Goal: Find contact information: Find contact information

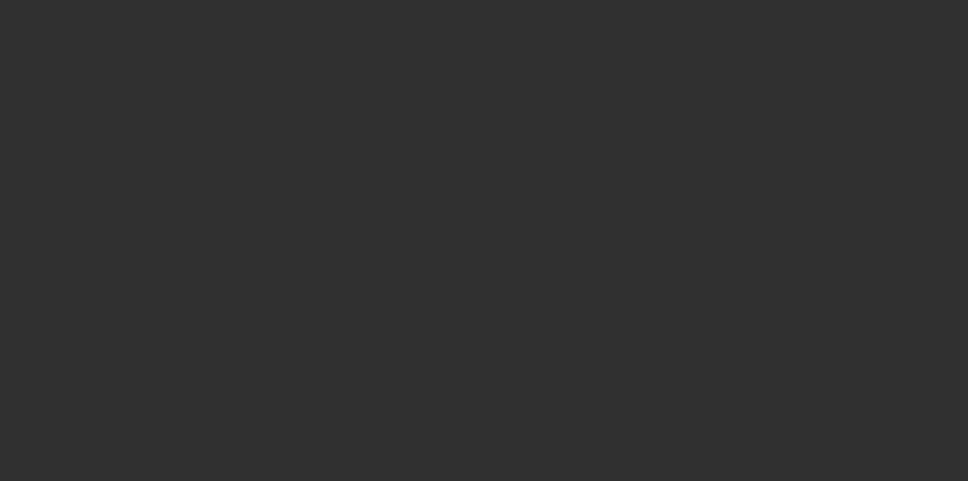
select select "10"
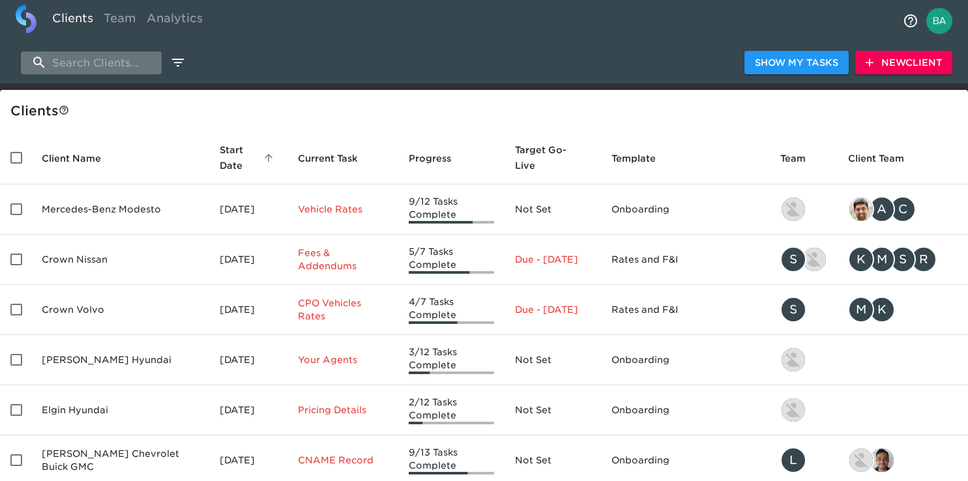
click at [72, 57] on input "search" at bounding box center [91, 63] width 141 height 23
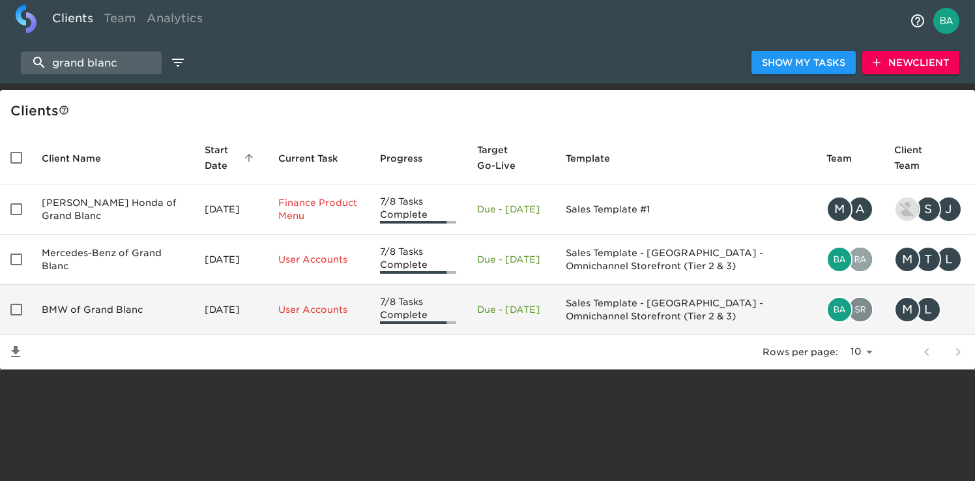
type input "grand blanc"
click at [87, 306] on td "BMW of Grand Blanc" at bounding box center [112, 310] width 163 height 50
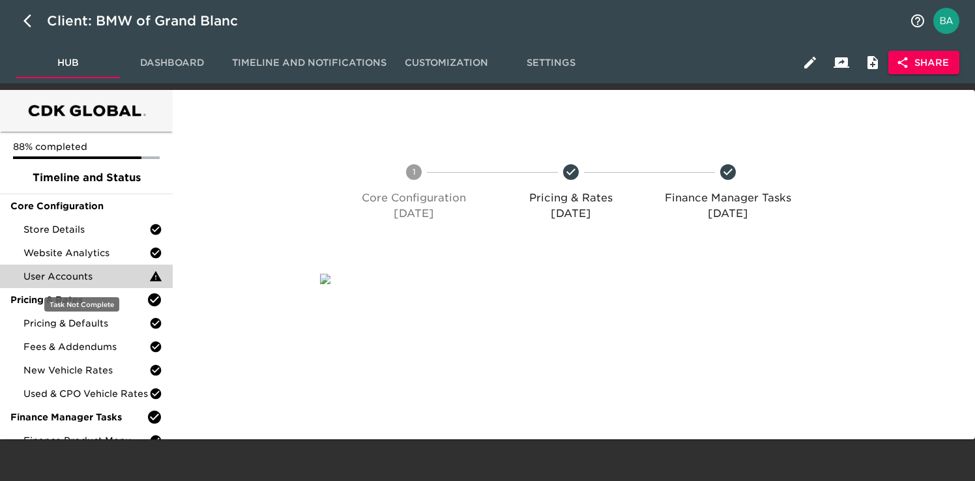
click at [81, 276] on span "User Accounts" at bounding box center [86, 276] width 126 height 13
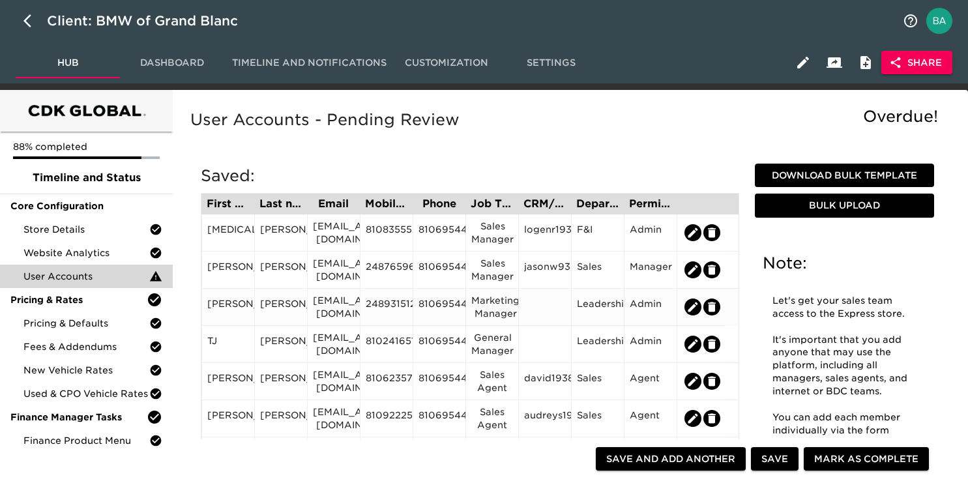
click at [396, 310] on div "2489315120" at bounding box center [387, 307] width 42 height 20
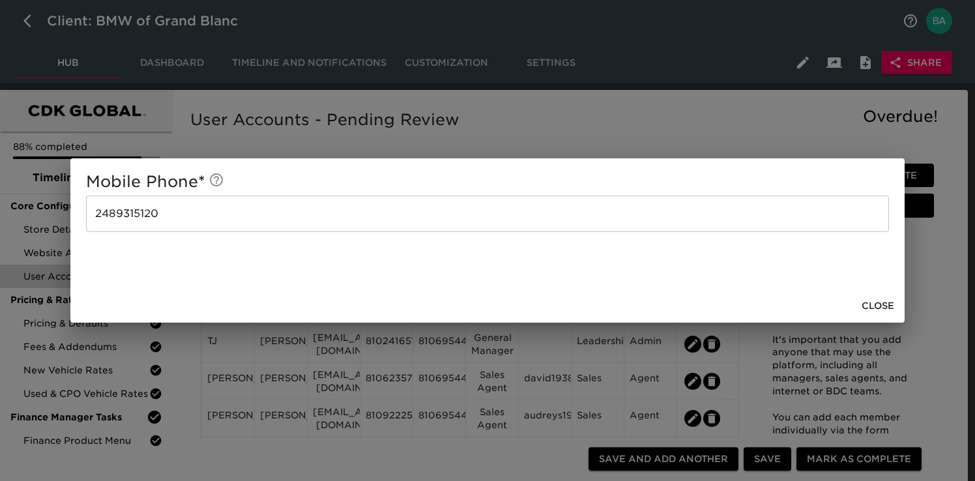
click at [510, 111] on div "Mobile Phone * [PHONE_NUMBER] ​ Close" at bounding box center [487, 240] width 975 height 481
